Goal: Task Accomplishment & Management: Complete application form

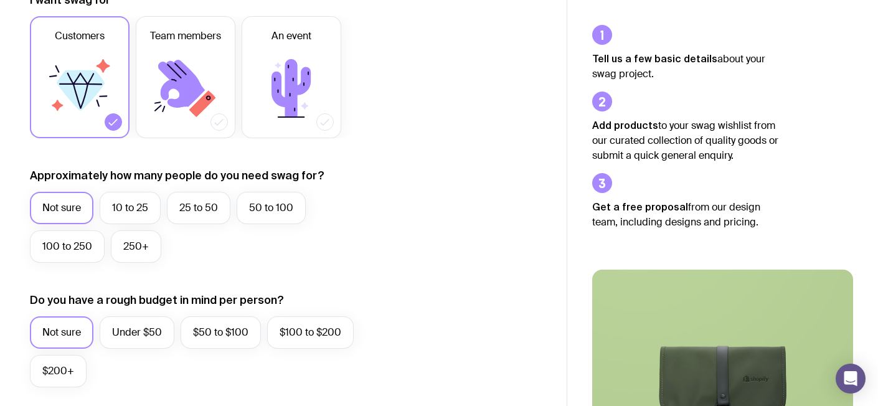
scroll to position [222, 0]
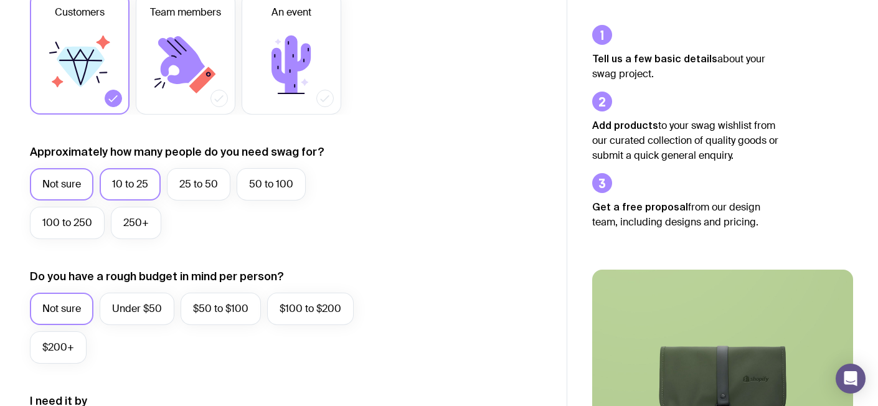
click at [143, 175] on label "10 to 25" at bounding box center [130, 184] width 61 height 32
click at [0, 0] on input "10 to 25" at bounding box center [0, 0] width 0 height 0
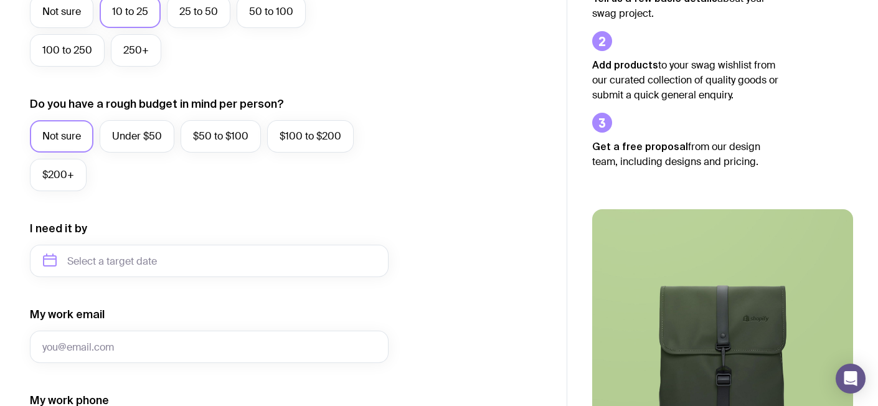
scroll to position [398, 0]
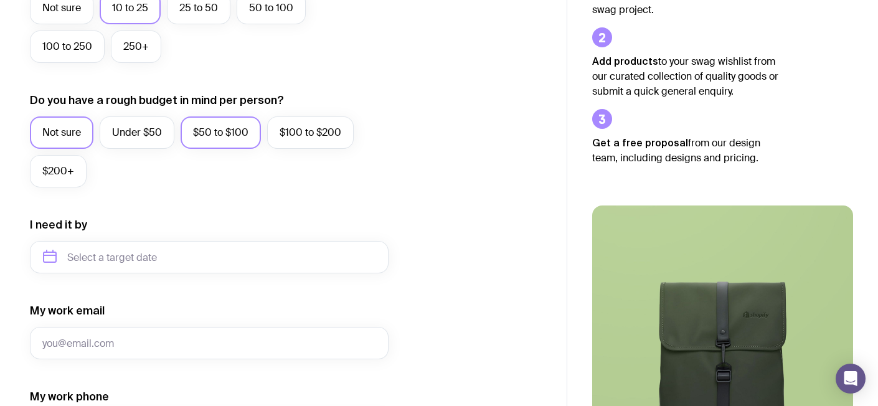
click at [207, 138] on label "$50 to $100" at bounding box center [221, 132] width 80 height 32
click at [0, 0] on input "$50 to $100" at bounding box center [0, 0] width 0 height 0
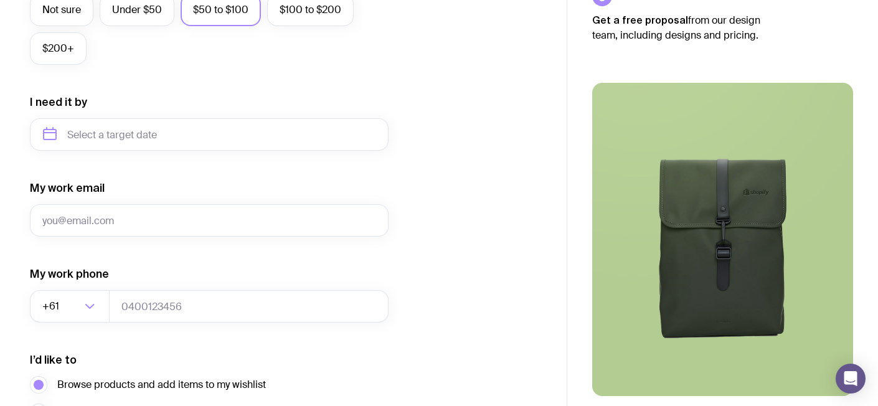
scroll to position [539, 0]
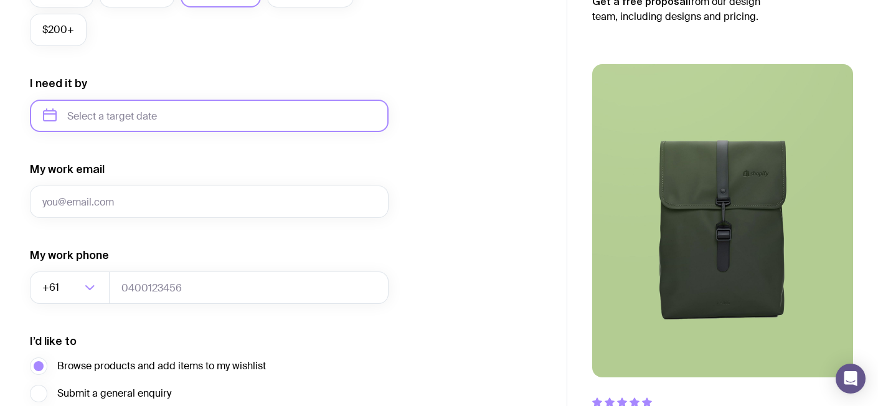
click at [253, 118] on input "text" at bounding box center [209, 116] width 359 height 32
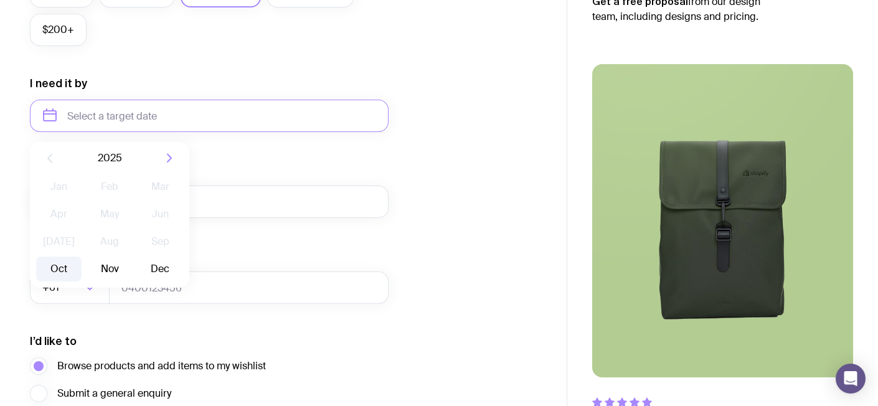
click at [59, 268] on button "Oct" at bounding box center [58, 269] width 45 height 25
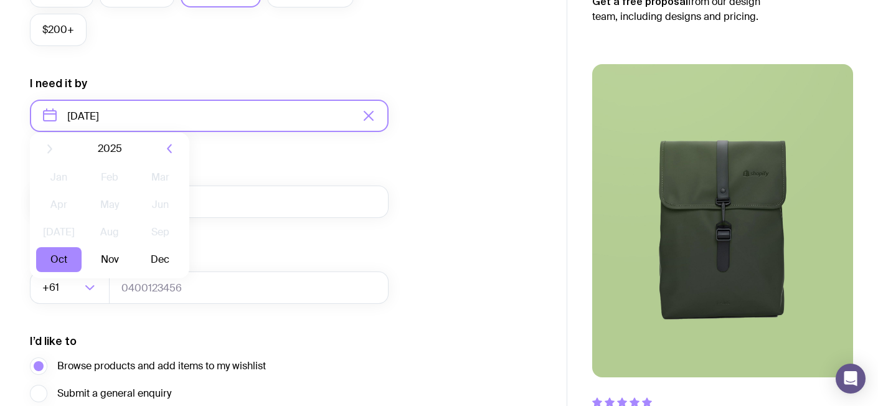
click at [166, 121] on input "[DATE]" at bounding box center [209, 116] width 359 height 32
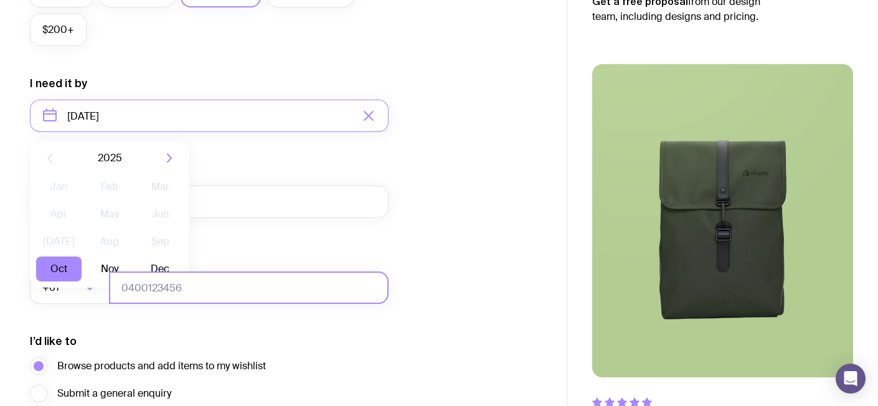
click at [113, 272] on input "tel" at bounding box center [249, 287] width 280 height 32
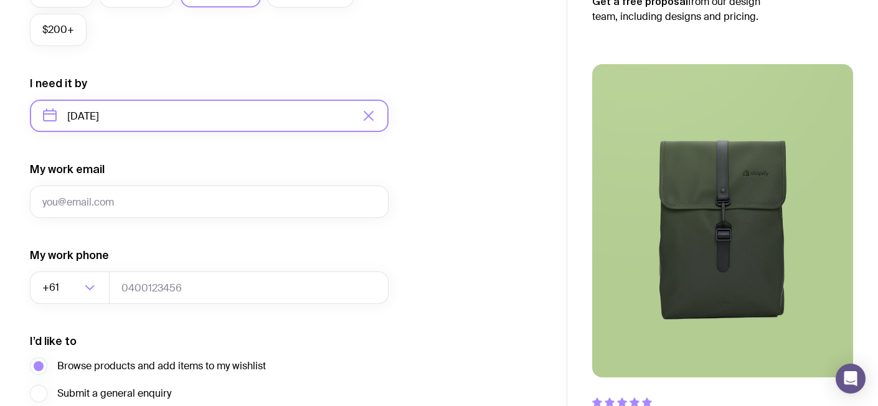
drag, startPoint x: 138, startPoint y: 124, endPoint x: 135, endPoint y: 138, distance: 14.0
click at [138, 124] on input "[DATE]" at bounding box center [209, 116] width 359 height 32
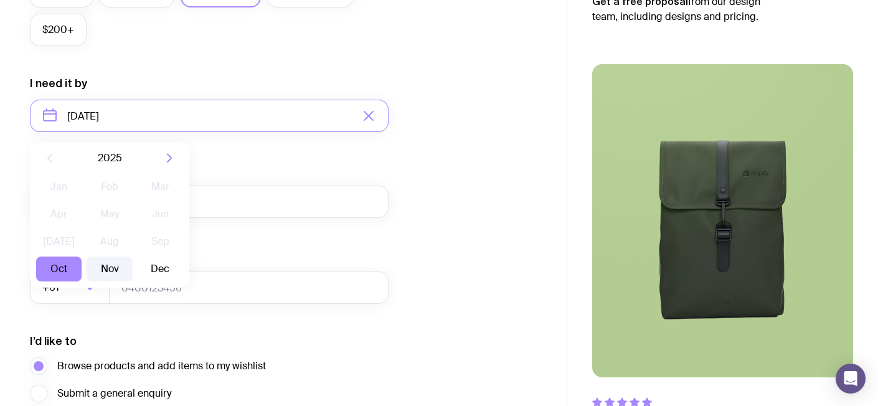
click at [110, 268] on button "Nov" at bounding box center [109, 269] width 45 height 25
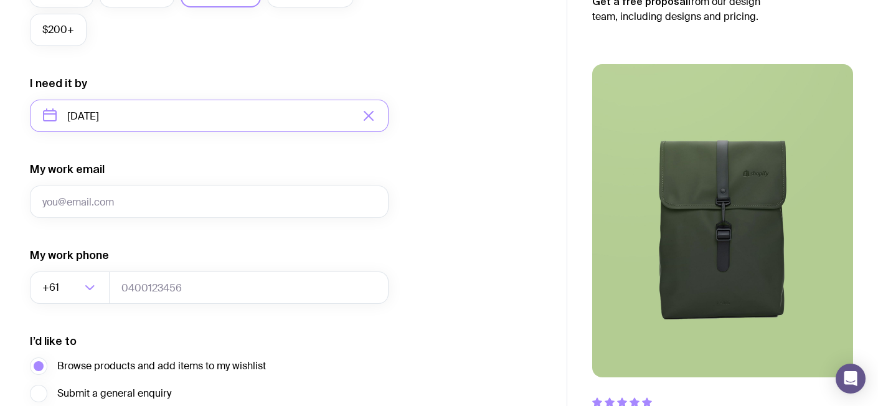
type input "[DATE]"
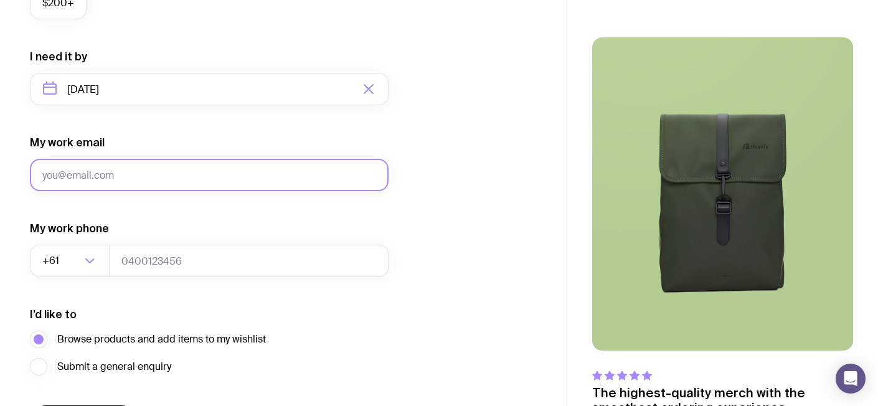
scroll to position [585, 0]
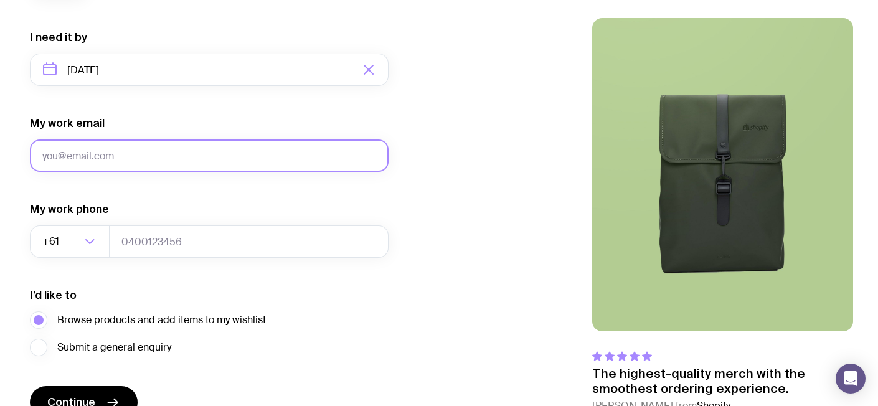
click at [213, 162] on input "My work email" at bounding box center [209, 155] width 359 height 32
type input ";"
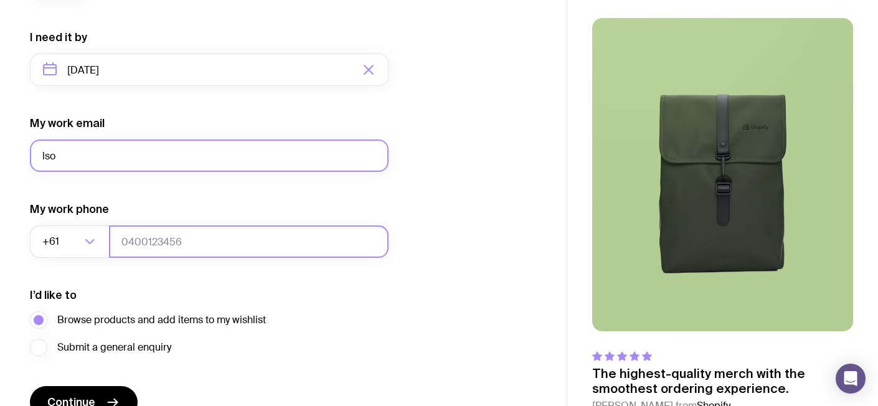
type input "[EMAIL_ADDRESS][DOMAIN_NAME]"
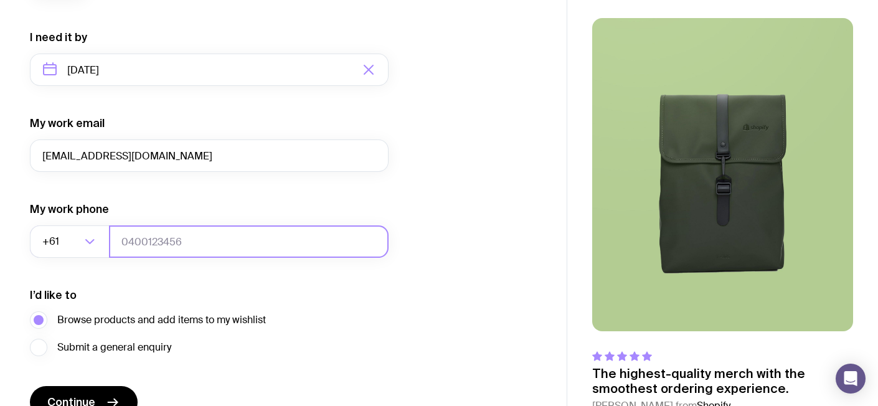
click at [142, 235] on input "tel" at bounding box center [249, 241] width 280 height 32
type input "408534099"
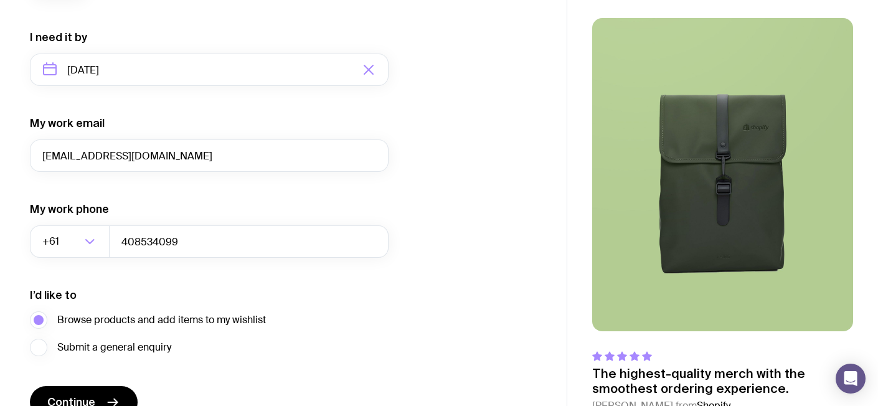
click at [284, 292] on div "I’d like to Browse products and add items to my wishlist Submit a general enqui…" at bounding box center [209, 322] width 359 height 68
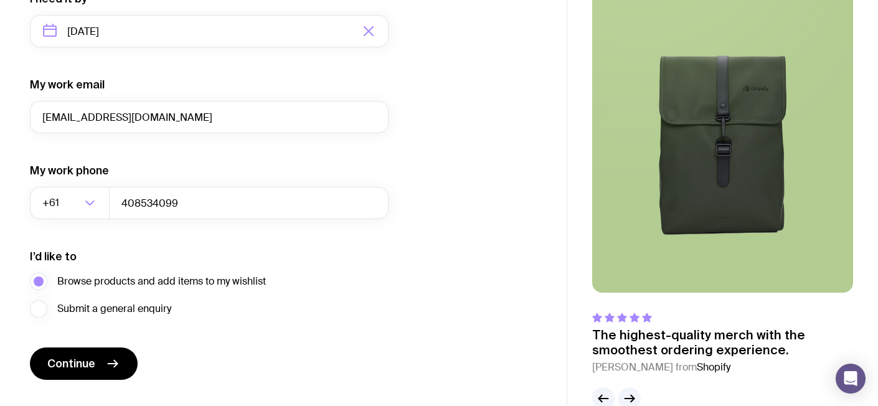
scroll to position [652, 0]
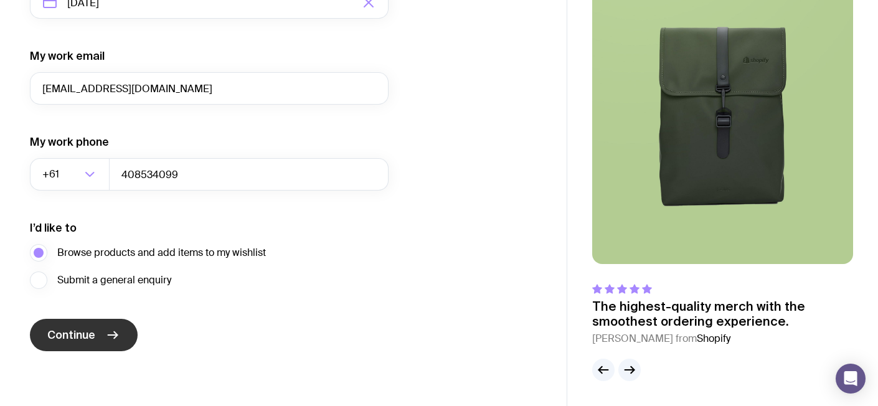
click at [105, 333] on button "Continue" at bounding box center [84, 335] width 108 height 32
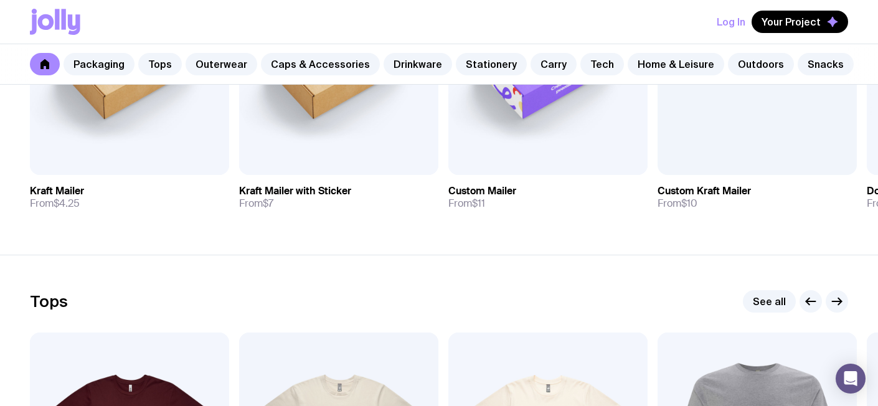
scroll to position [345, 0]
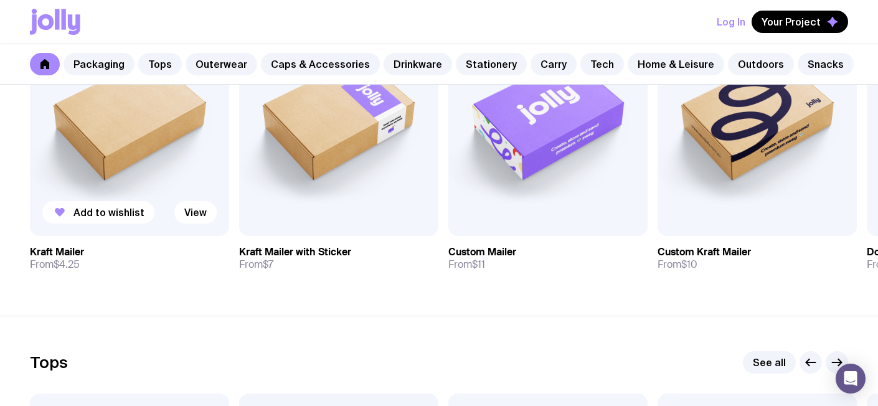
click at [136, 113] on img at bounding box center [129, 116] width 199 height 239
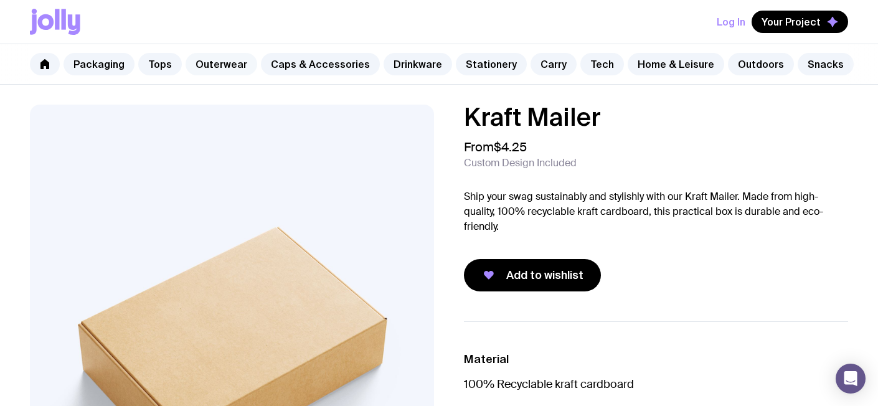
click at [227, 67] on link "Outerwear" at bounding box center [222, 64] width 72 height 22
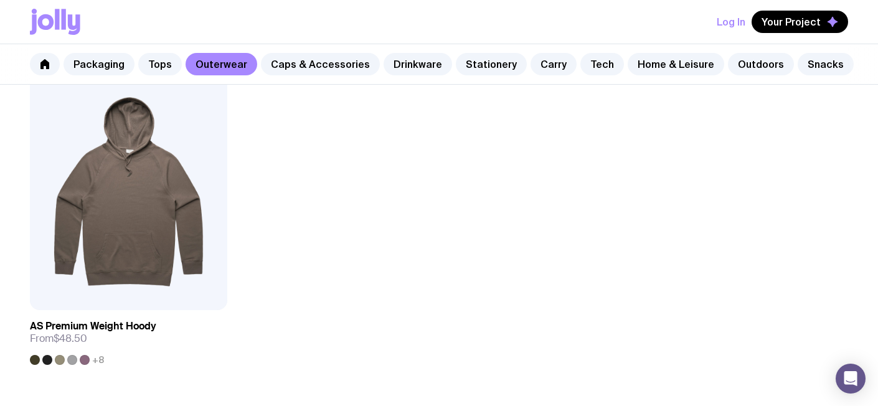
scroll to position [2037, 0]
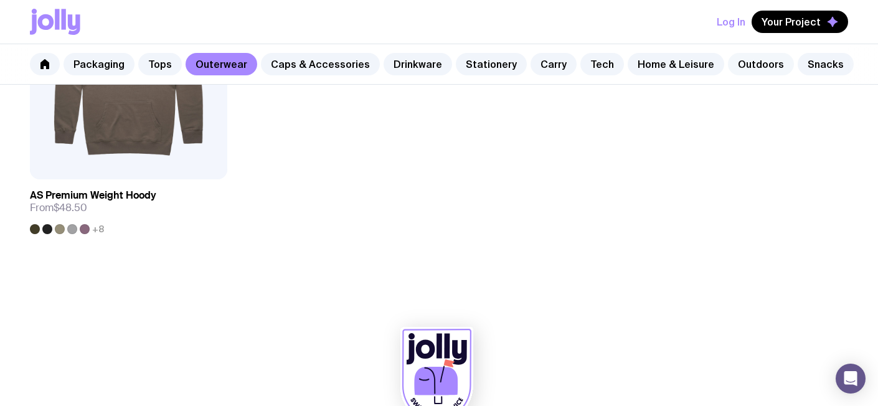
click at [728, 67] on link "Outdoors" at bounding box center [761, 64] width 66 height 22
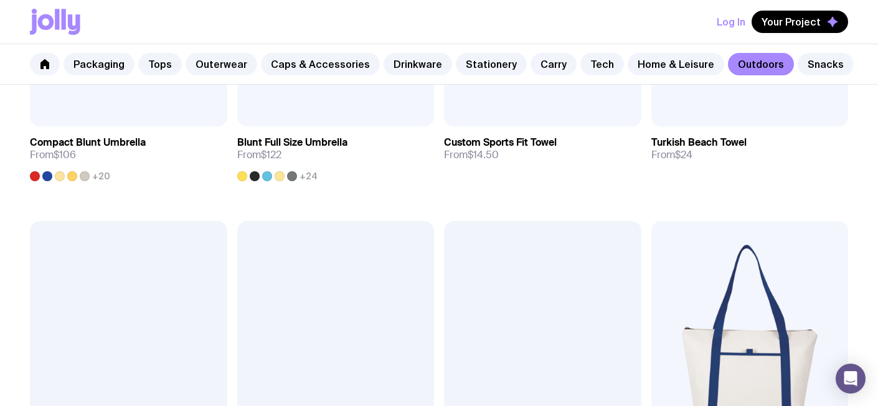
scroll to position [763, 0]
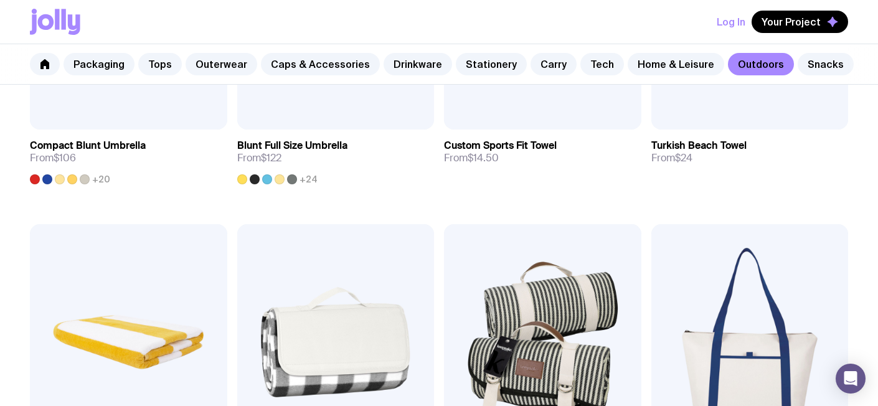
click at [126, 255] on img at bounding box center [128, 342] width 197 height 237
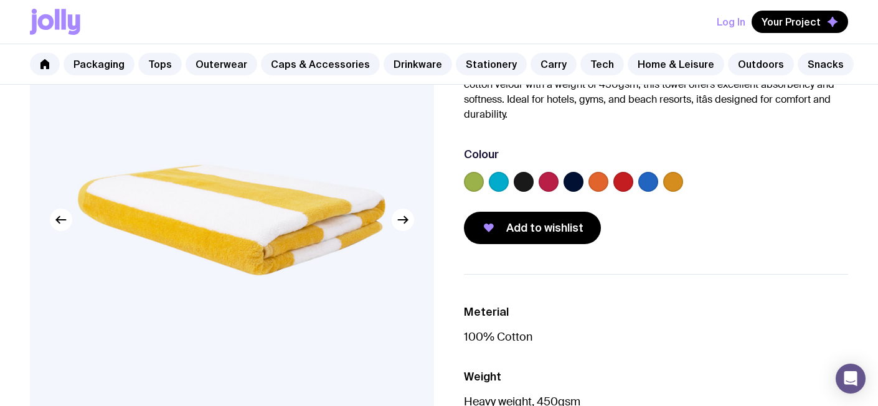
scroll to position [158, 0]
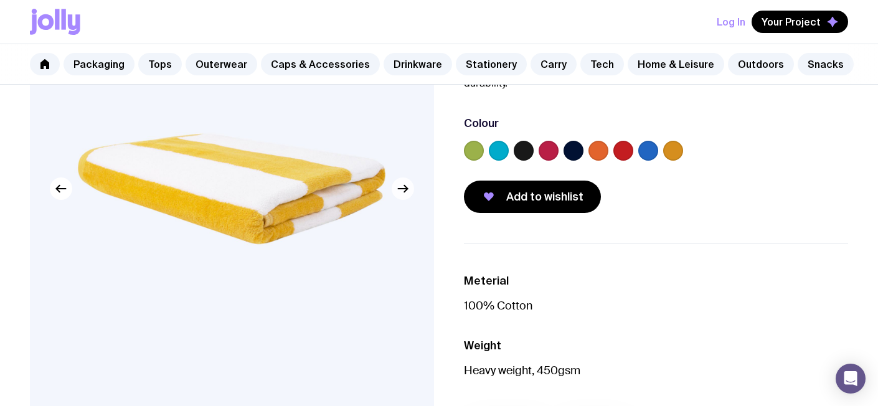
click at [403, 197] on button "button" at bounding box center [403, 188] width 22 height 22
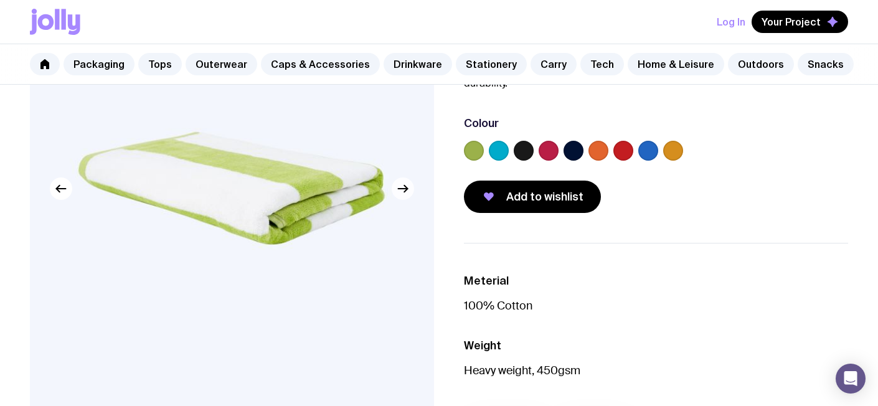
click at [403, 197] on button "button" at bounding box center [403, 188] width 22 height 22
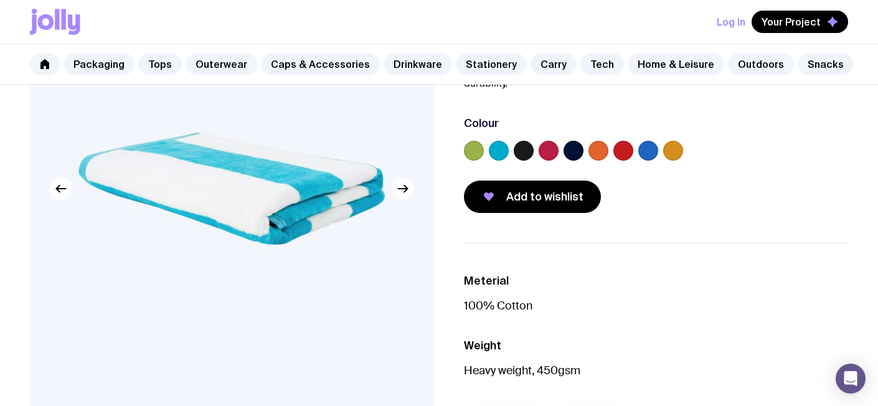
click at [403, 197] on button "button" at bounding box center [403, 188] width 22 height 22
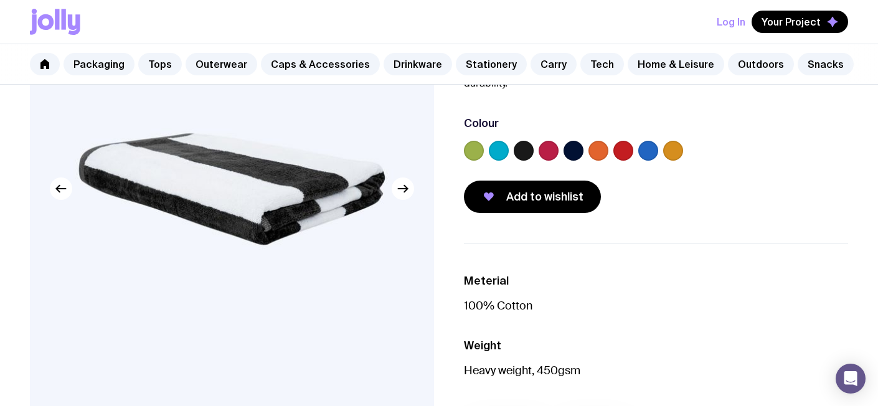
click at [472, 141] on label at bounding box center [474, 151] width 20 height 20
click at [0, 0] on input "radio" at bounding box center [0, 0] width 0 height 0
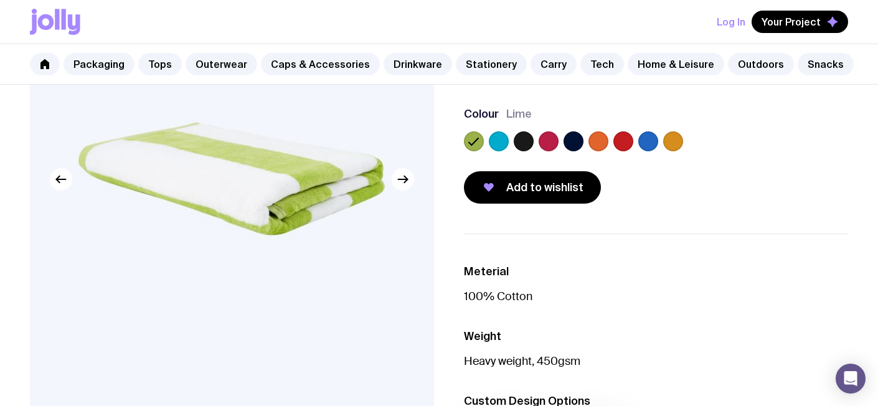
scroll to position [165, 0]
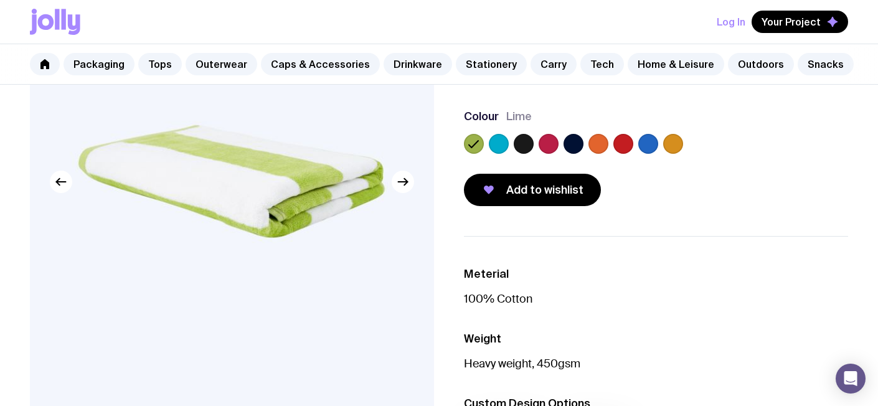
click at [527, 134] on label at bounding box center [524, 144] width 20 height 20
click at [0, 0] on input "radio" at bounding box center [0, 0] width 0 height 0
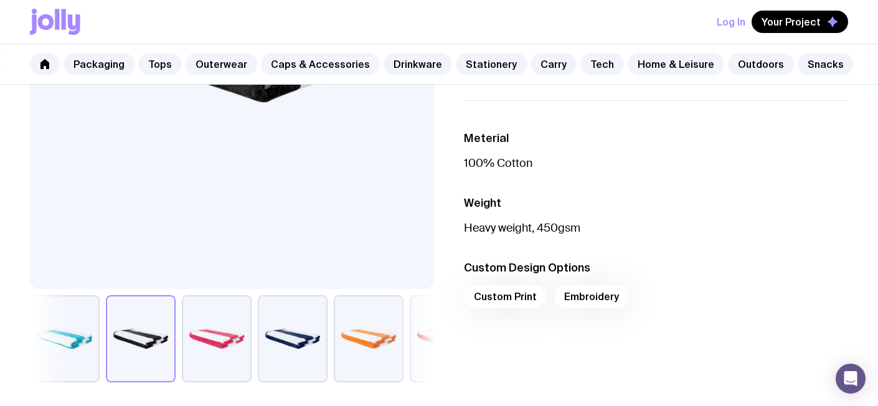
scroll to position [161, 0]
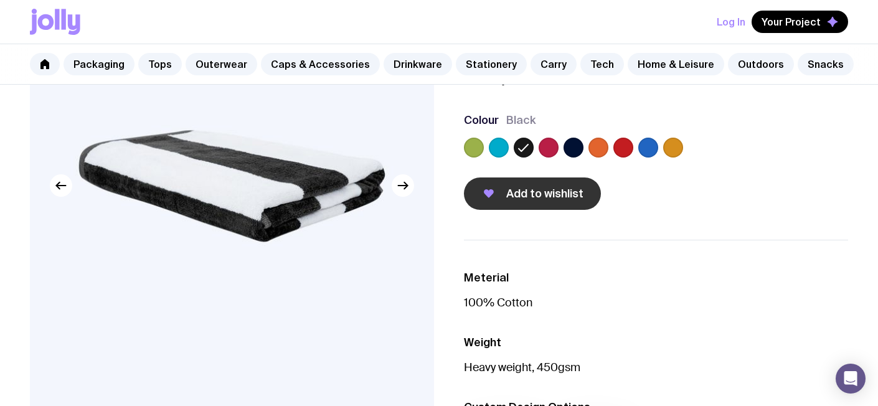
click at [510, 177] on button "Add to wishlist" at bounding box center [532, 193] width 137 height 32
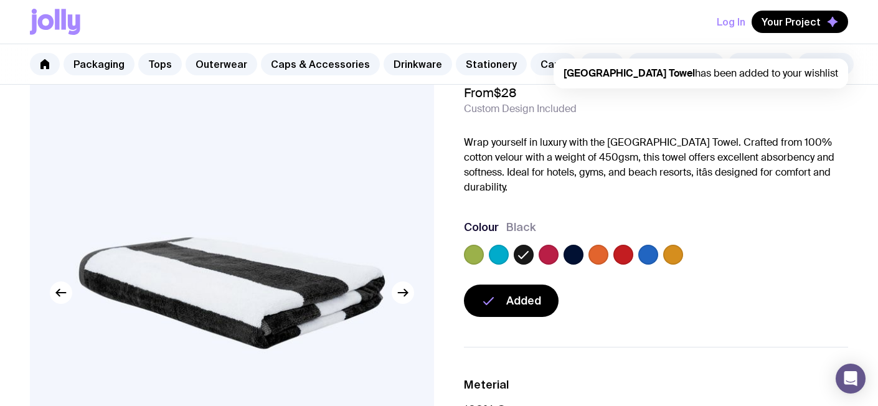
scroll to position [0, 0]
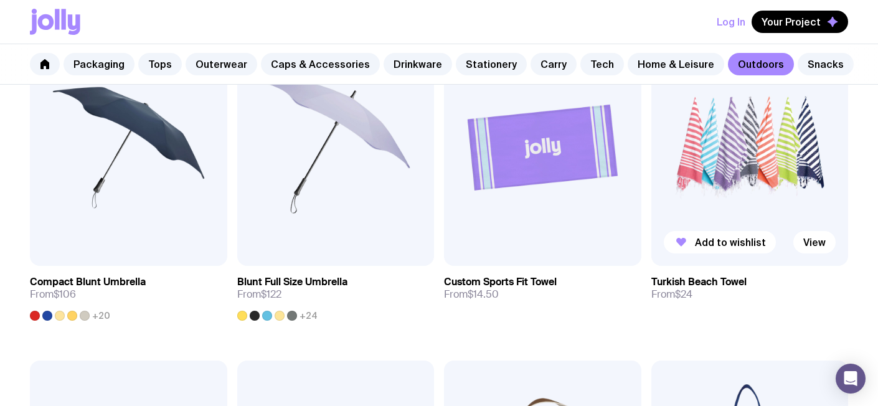
scroll to position [610, 0]
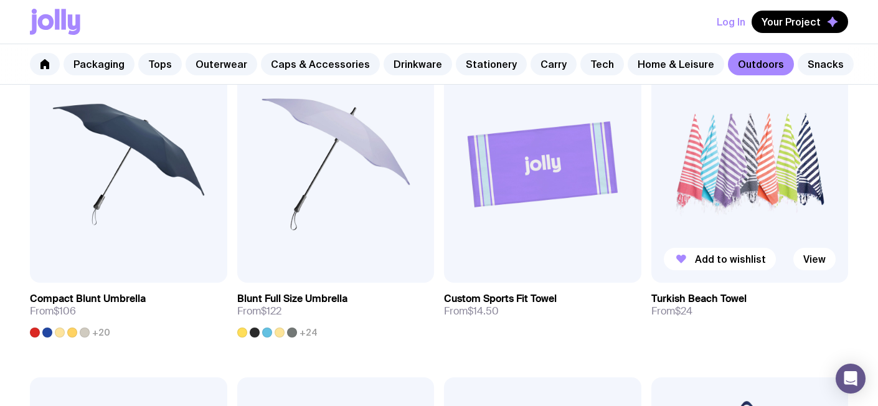
click at [717, 172] on img at bounding box center [749, 164] width 197 height 237
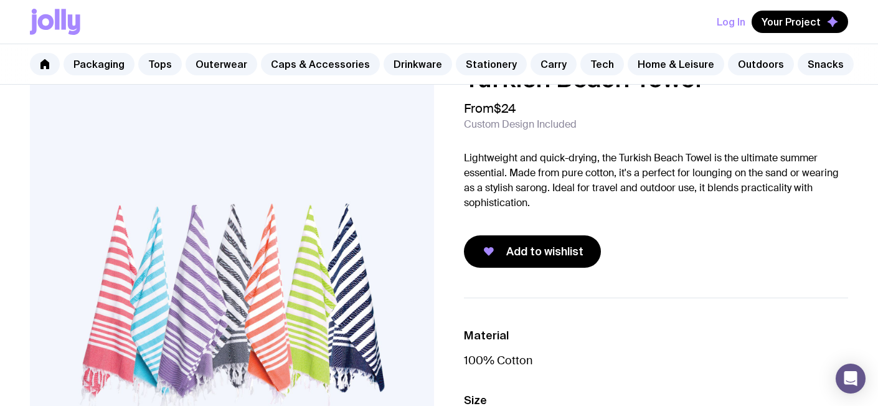
scroll to position [22, 0]
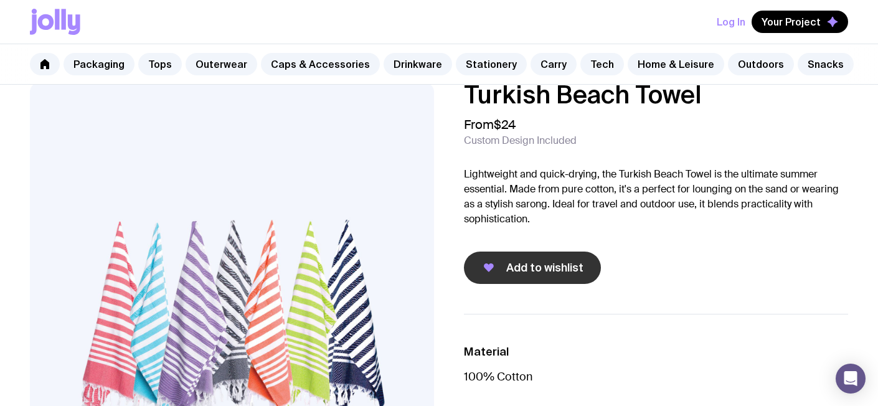
click at [512, 276] on button "Add to wishlist" at bounding box center [532, 268] width 137 height 32
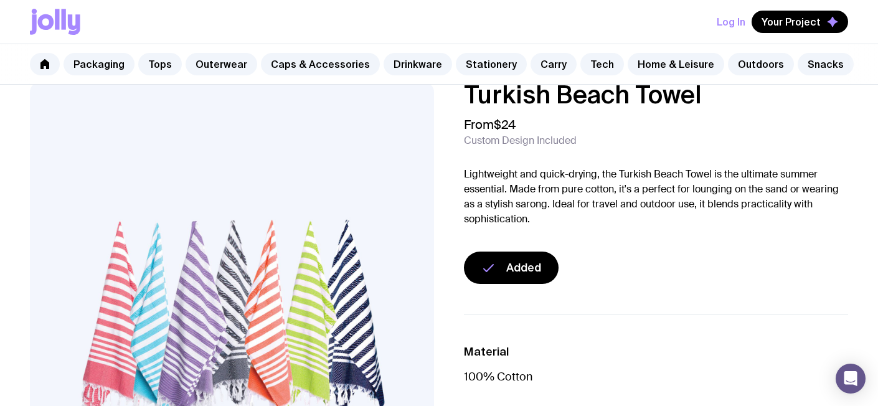
scroll to position [22, 0]
